Goal: Find specific page/section: Find specific page/section

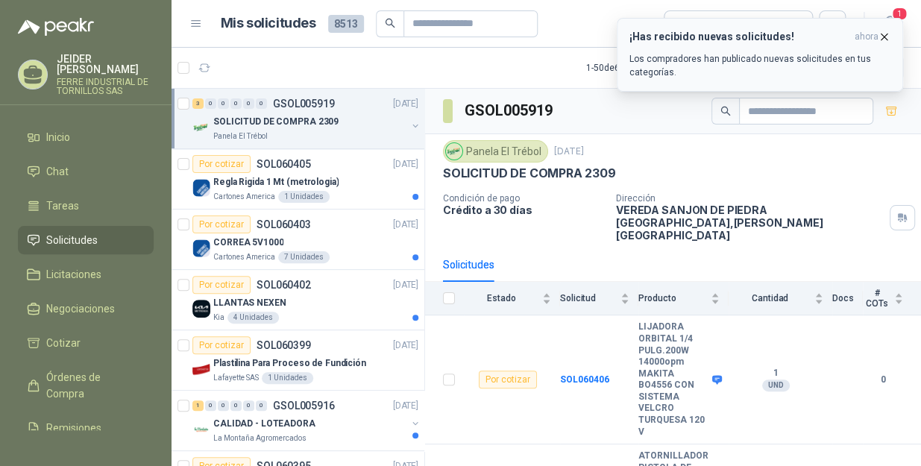
click at [880, 40] on icon "button" at bounding box center [884, 37] width 13 height 13
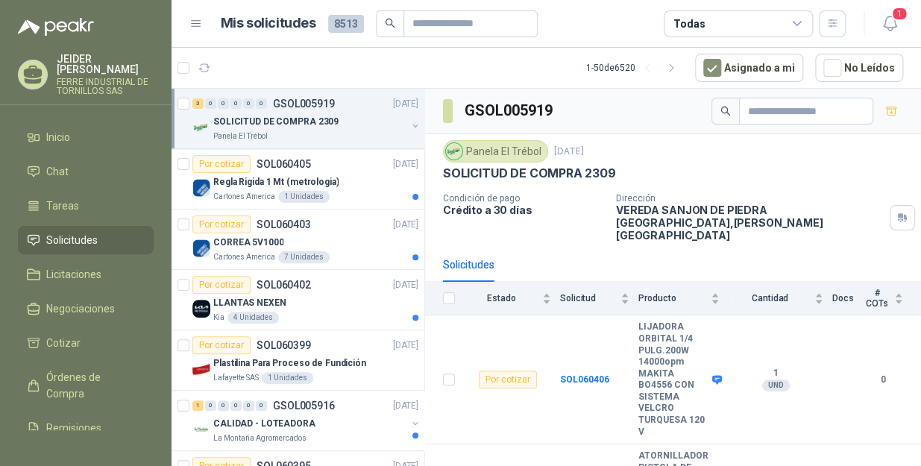
click at [78, 232] on span "Solicitudes" at bounding box center [71, 240] width 51 height 16
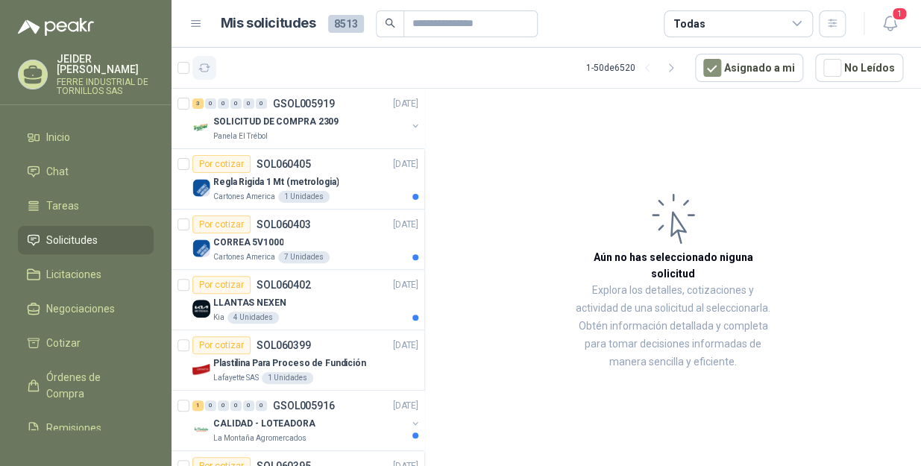
click at [210, 76] on button "button" at bounding box center [204, 68] width 24 height 24
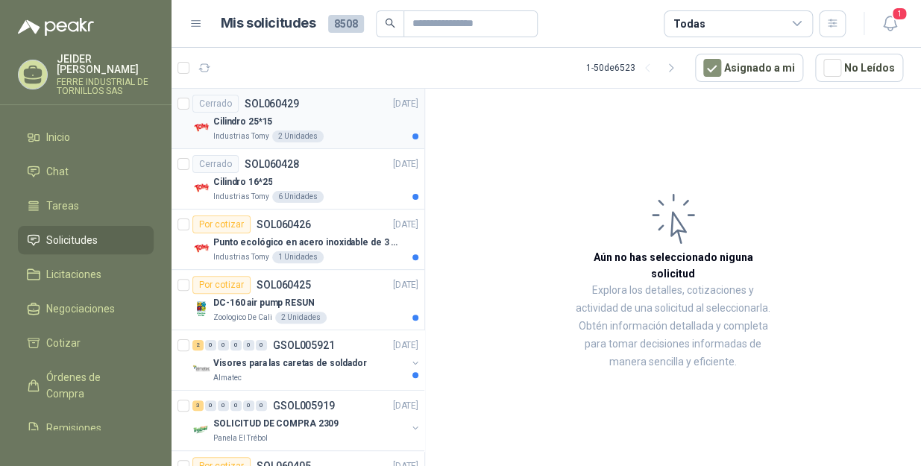
click at [335, 117] on div "Cilindro 25*15" at bounding box center [315, 122] width 205 height 18
click at [342, 175] on div "Cilindro 16*25" at bounding box center [315, 182] width 205 height 18
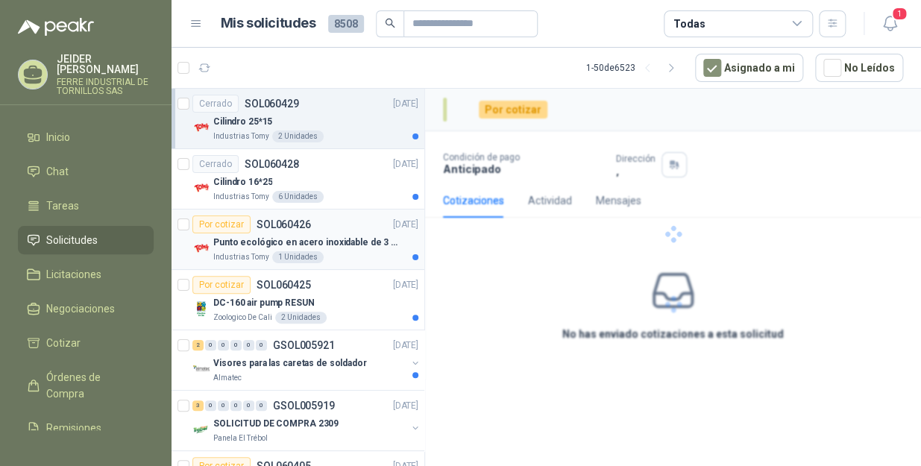
click at [333, 242] on p "Punto ecológico en acero inoxidable de 3 puestos, con capacidad para 53 Litros …" at bounding box center [306, 243] width 186 height 14
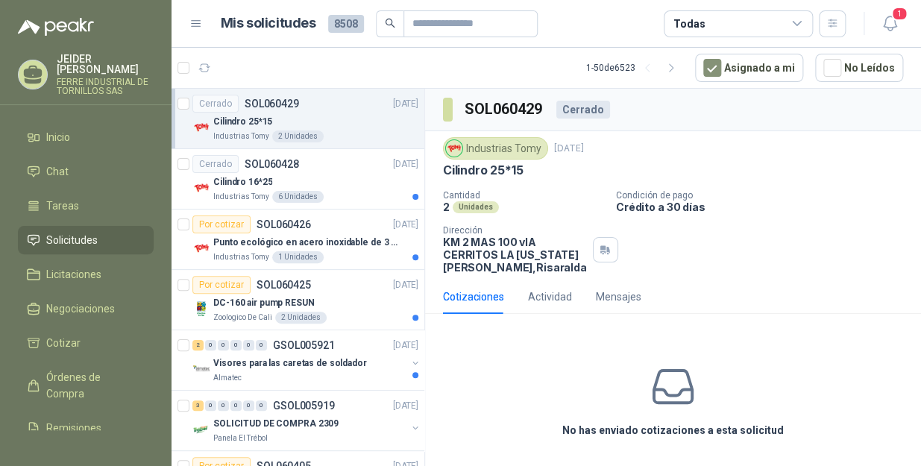
scroll to position [67, 0]
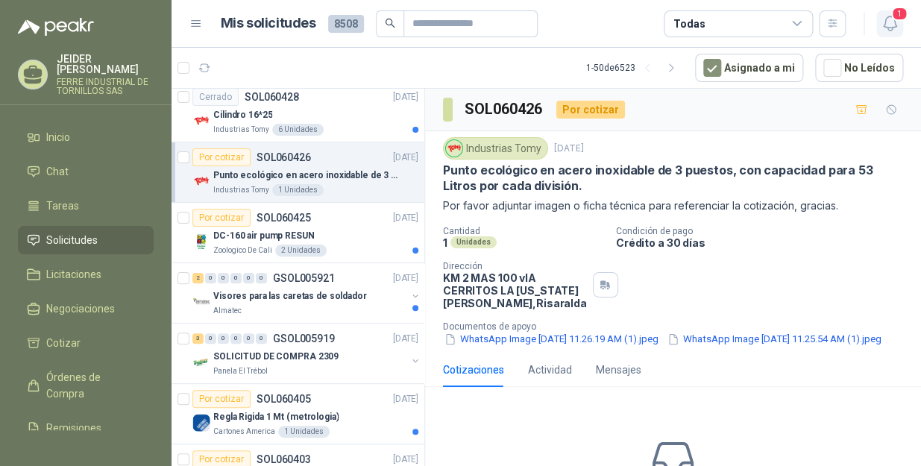
click at [884, 18] on icon "button" at bounding box center [890, 23] width 19 height 19
click at [74, 178] on ul "Inicio Chat Tareas Solicitudes Licitaciones Negociaciones Cotizar Órdenes de Co…" at bounding box center [86, 276] width 172 height 307
click at [69, 167] on li "Chat" at bounding box center [86, 171] width 118 height 16
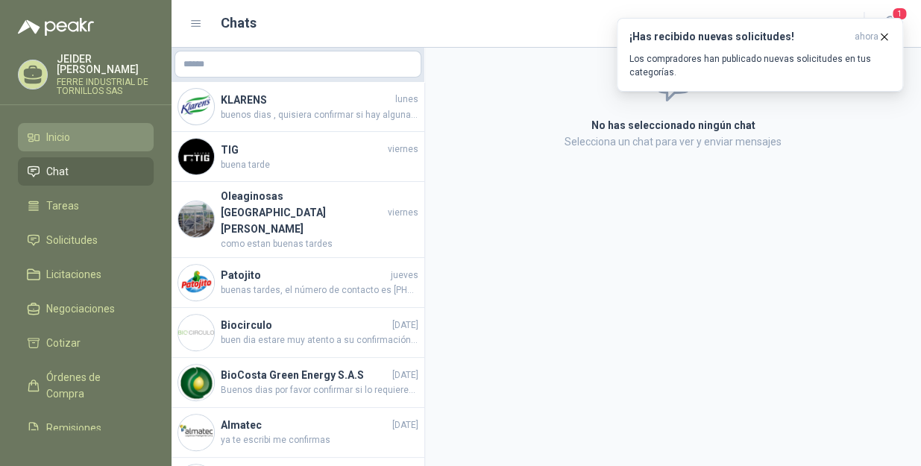
click at [80, 134] on li "Inicio" at bounding box center [86, 137] width 118 height 16
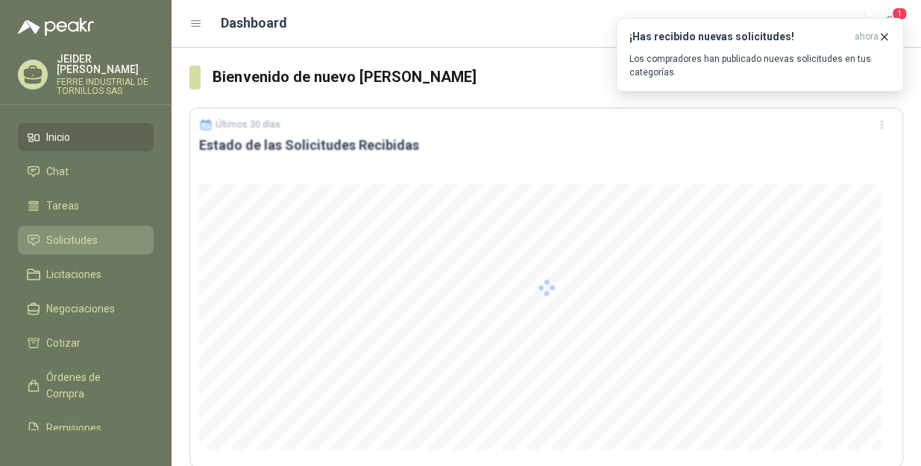
click at [81, 232] on span "Solicitudes" at bounding box center [71, 240] width 51 height 16
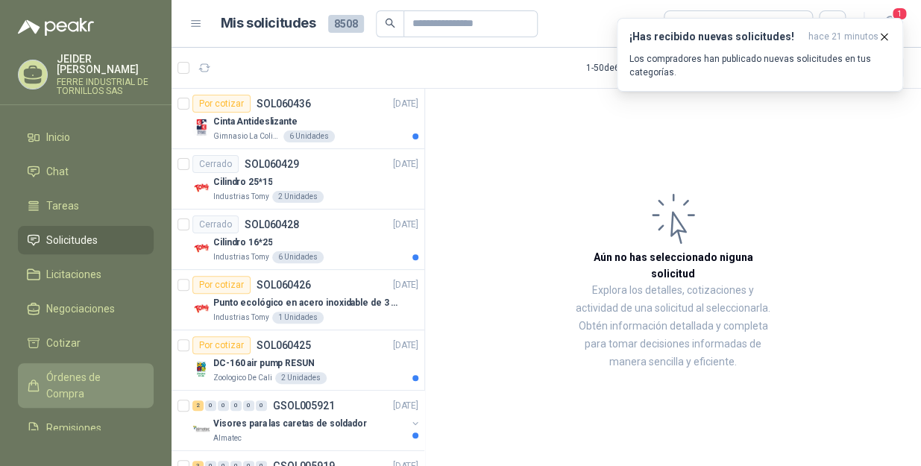
click at [76, 372] on span "Órdenes de Compra" at bounding box center [92, 385] width 93 height 33
